Goal: Navigation & Orientation: Understand site structure

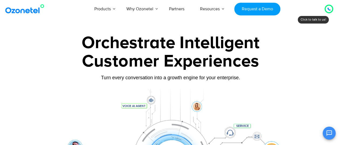
click at [328, 10] on icon at bounding box center [329, 9] width 3 height 3
click at [329, 9] on icon at bounding box center [329, 9] width 3 height 3
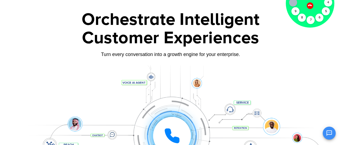
scroll to position [54, 0]
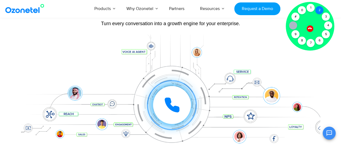
click at [318, 10] on div "2" at bounding box center [320, 10] width 8 height 8
click at [311, 8] on div "1" at bounding box center [311, 8] width 8 height 8
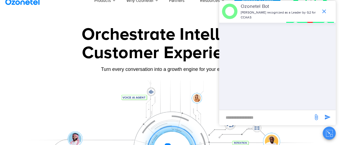
scroll to position [0, 0]
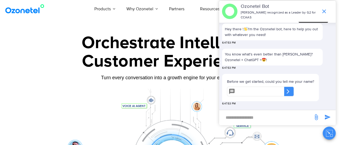
scroll to position [37, 0]
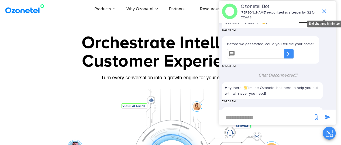
click at [324, 8] on icon "end chat or minimize" at bounding box center [324, 11] width 6 height 6
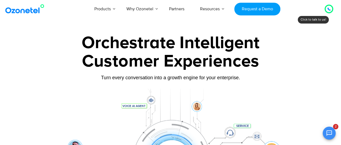
click at [327, 8] on div at bounding box center [329, 9] width 6 height 6
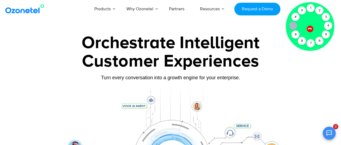
scroll to position [164, 0]
click at [319, 9] on div "2" at bounding box center [320, 10] width 8 height 8
click at [313, 8] on div "1" at bounding box center [311, 8] width 8 height 8
click at [308, 28] on icon at bounding box center [310, 29] width 4 height 4
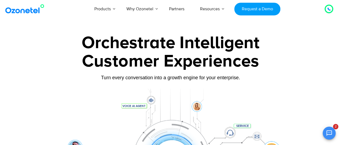
click at [329, 130] on icon "Open chat" at bounding box center [329, 133] width 6 height 6
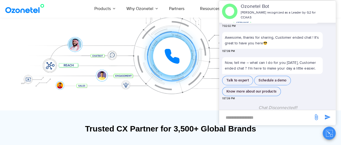
scroll to position [0, 0]
